Goal: Task Accomplishment & Management: Use online tool/utility

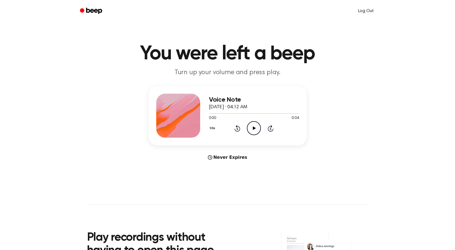
click at [366, 10] on link "Log Out" at bounding box center [366, 10] width 27 height 13
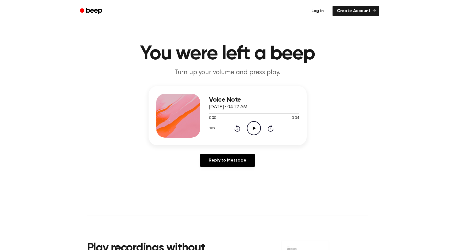
click at [320, 11] on link "Log in" at bounding box center [317, 11] width 23 height 13
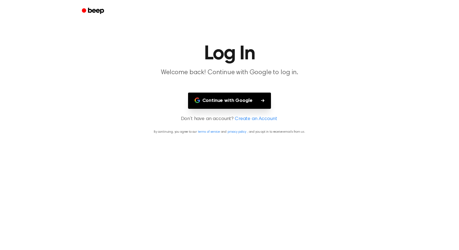
click at [240, 100] on button "Continue with Google" at bounding box center [229, 101] width 83 height 16
click at [234, 101] on button "Continue with Google" at bounding box center [229, 101] width 83 height 16
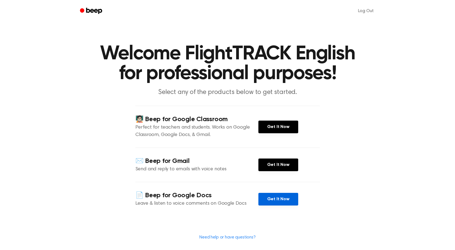
click at [277, 202] on link "Get It Now" at bounding box center [278, 199] width 40 height 13
